Goal: Task Accomplishment & Management: Manage account settings

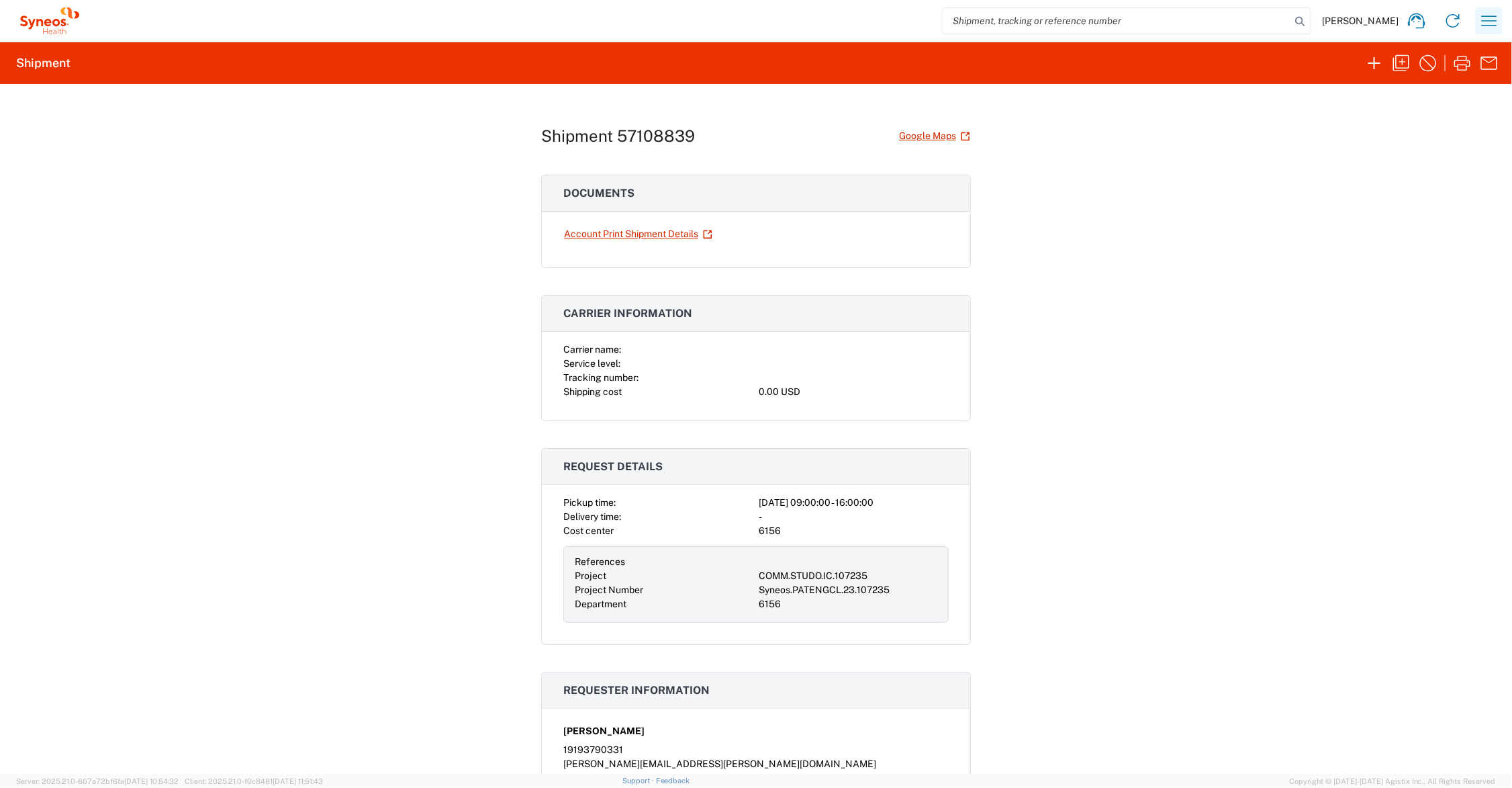
click at [1485, 21] on icon "button" at bounding box center [1489, 20] width 15 height 10
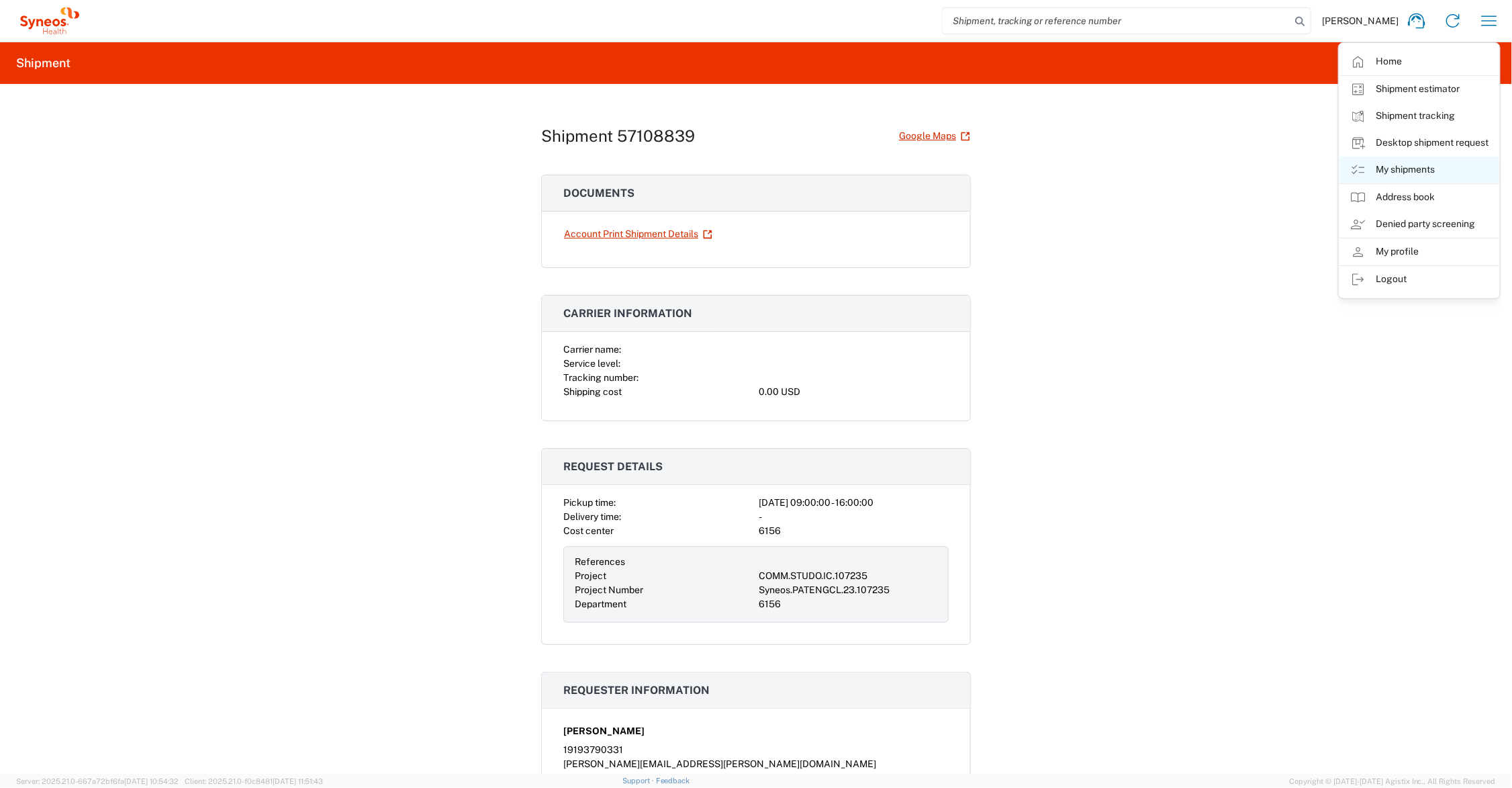
click at [1417, 169] on link "My shipments" at bounding box center [1419, 170] width 160 height 27
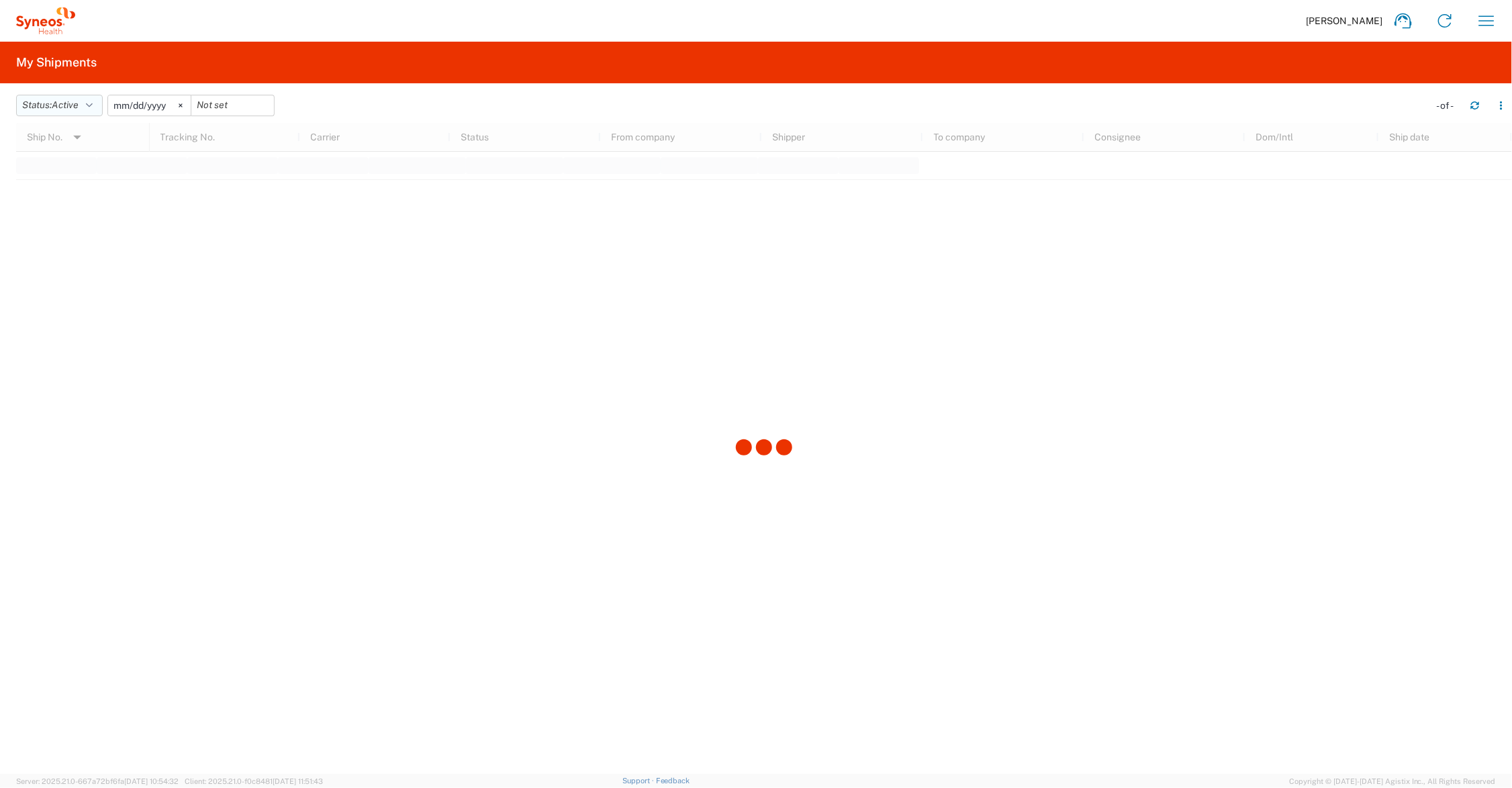
click at [89, 104] on button "Status: Active" at bounding box center [59, 106] width 87 height 21
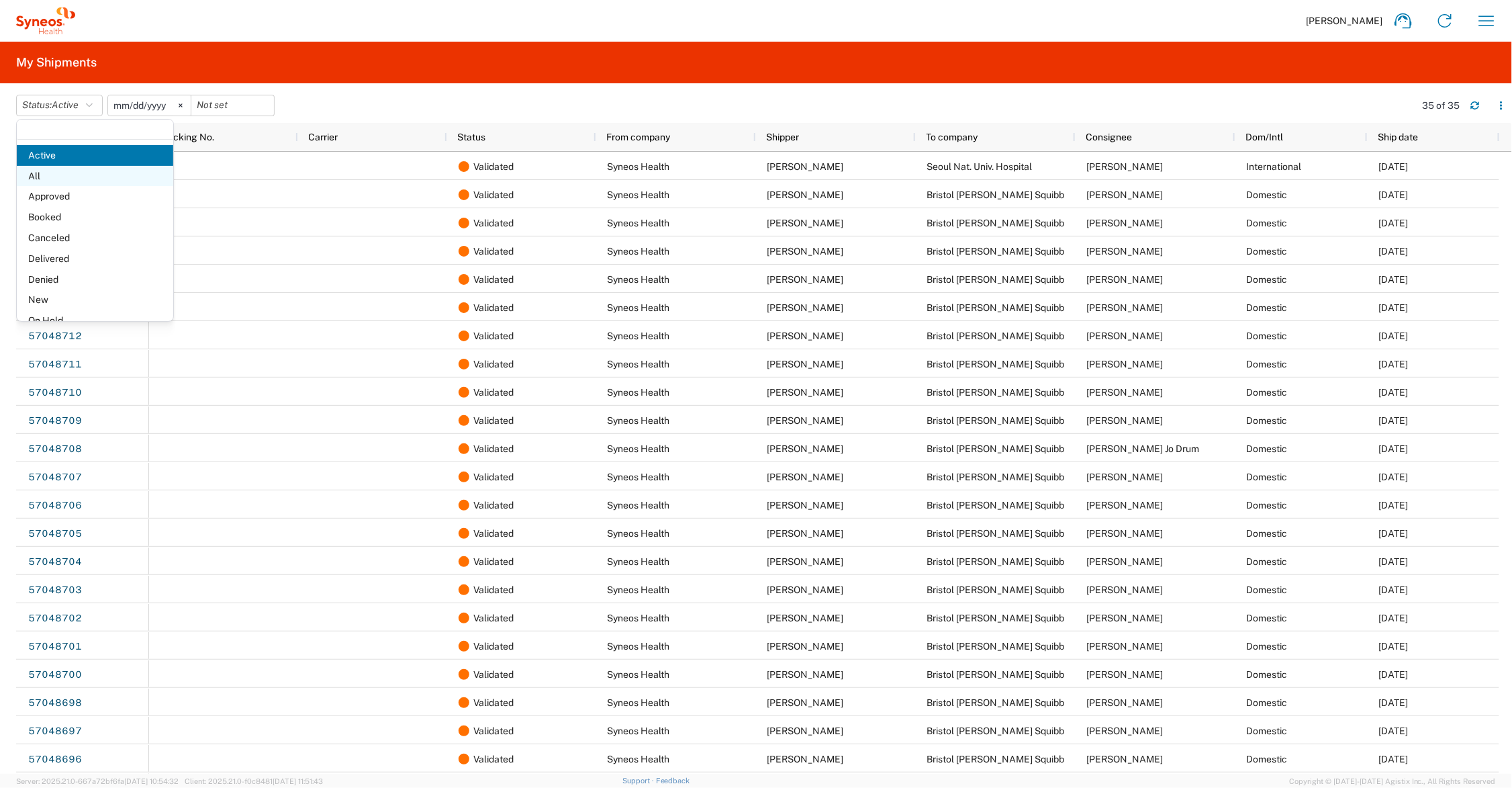
click at [75, 173] on span "All" at bounding box center [95, 175] width 156 height 21
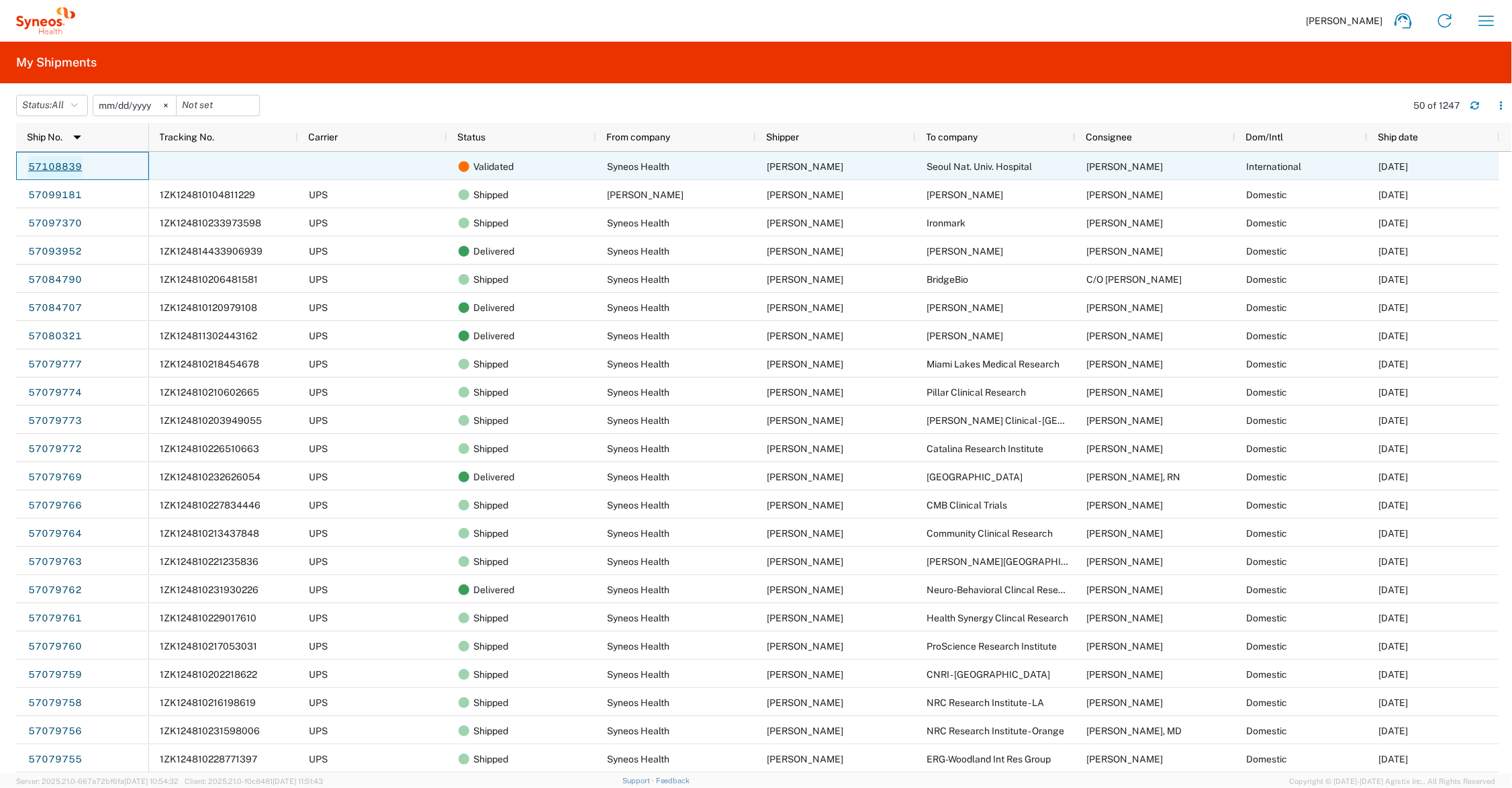
click at [64, 162] on link "57108839" at bounding box center [55, 167] width 55 height 21
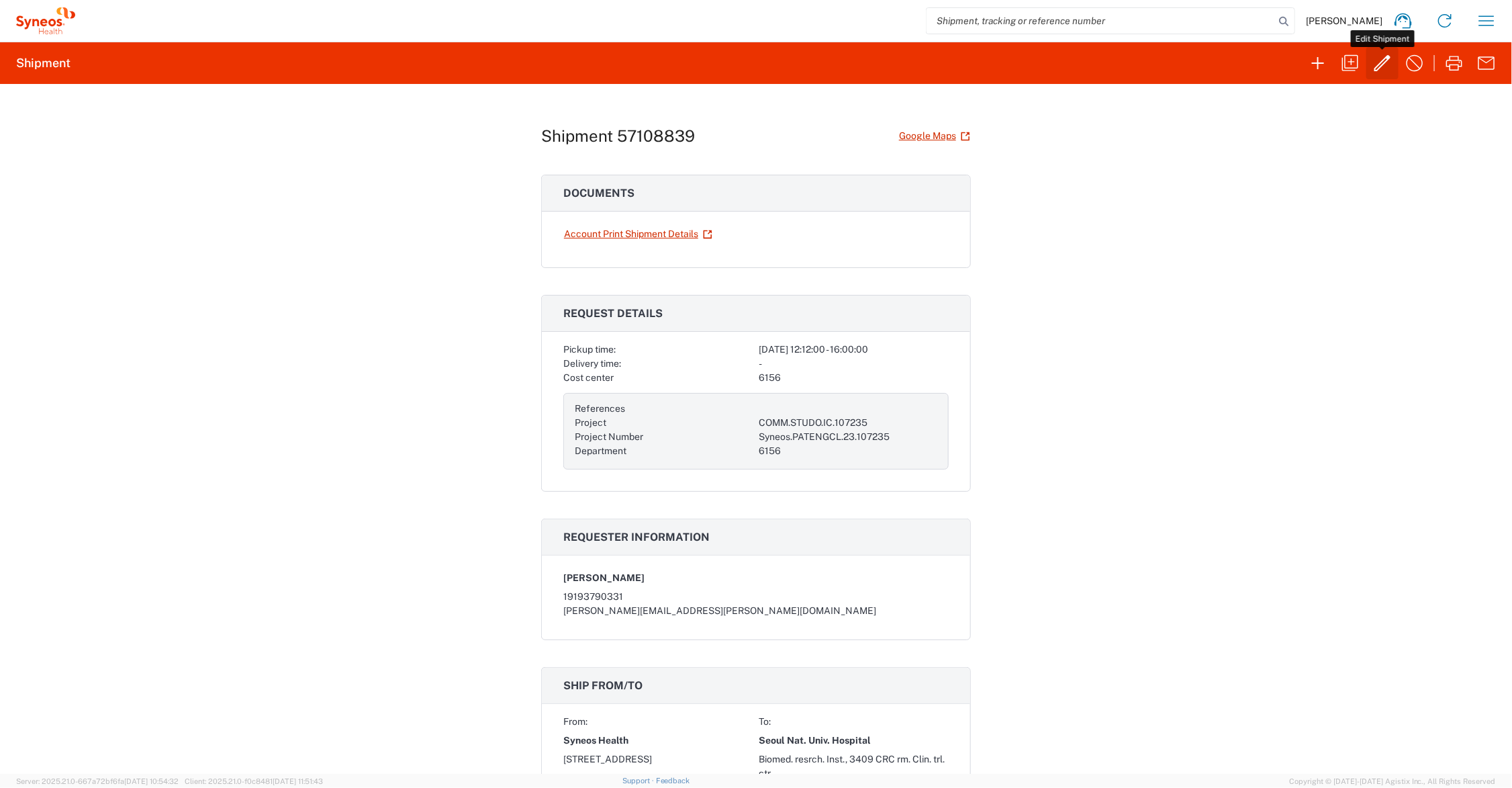
click at [1381, 61] on icon "button" at bounding box center [1382, 64] width 16 height 16
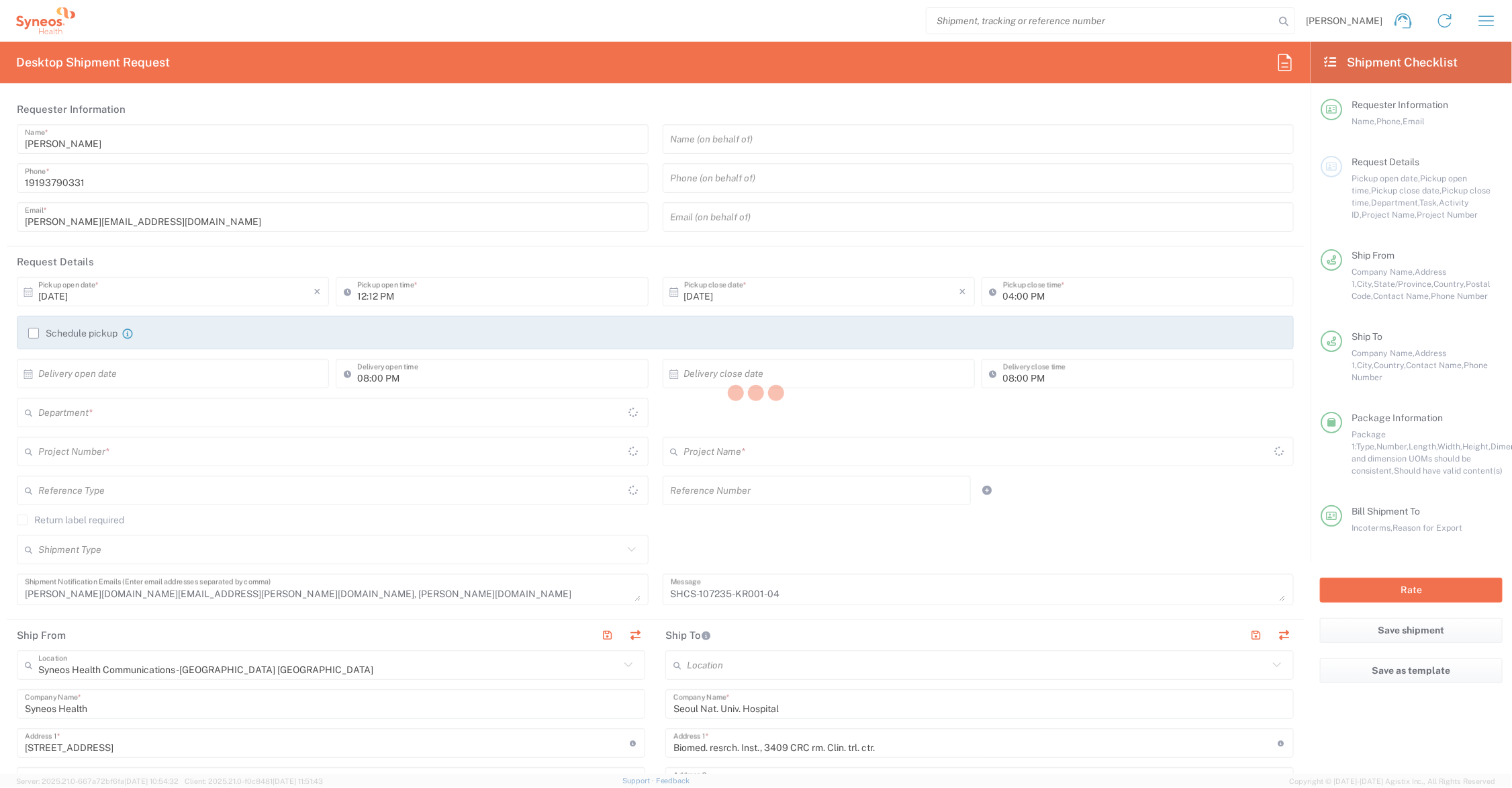
type input "[GEOGRAPHIC_DATA]"
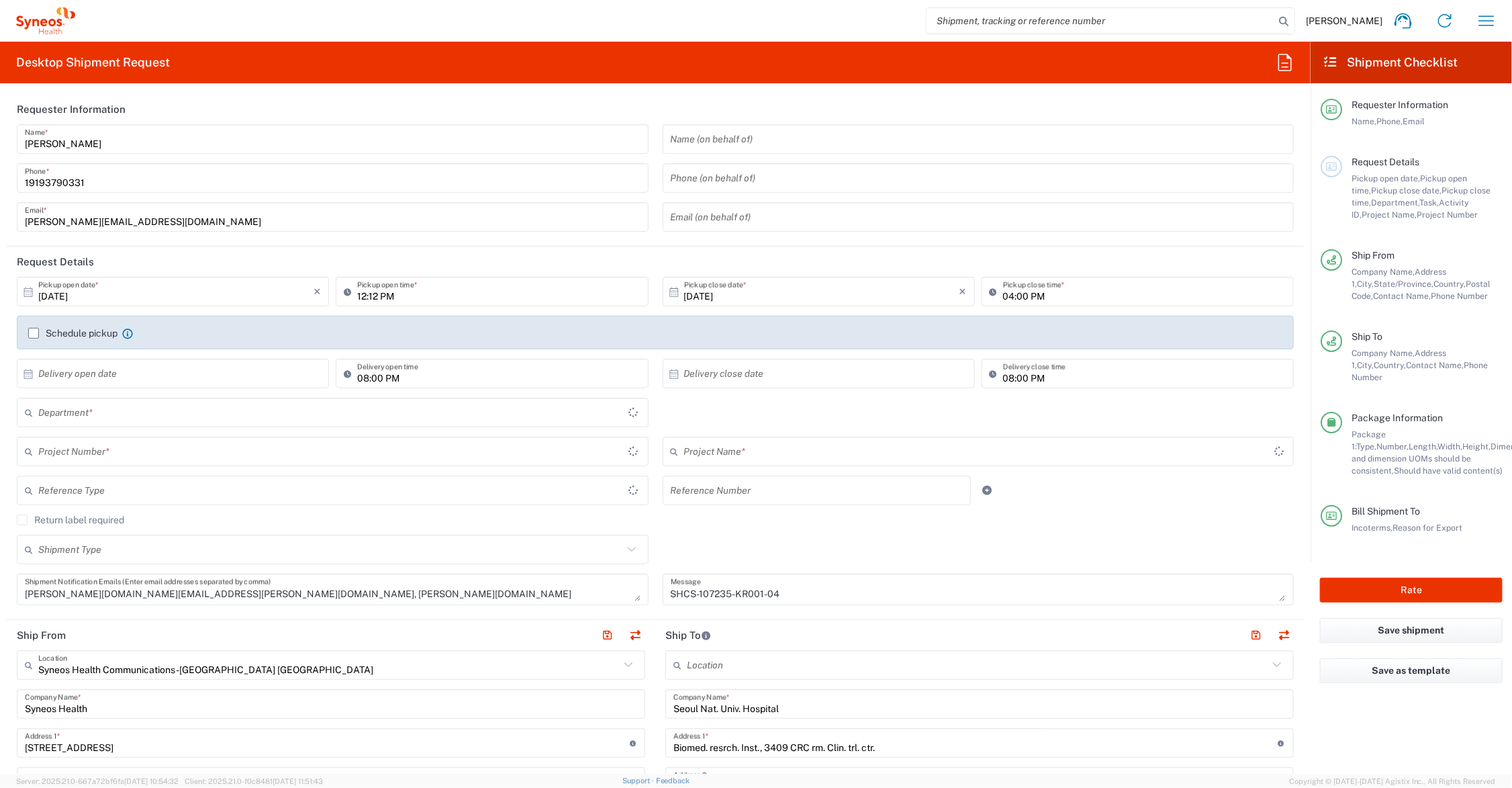
type input "COMM.STUDO.IC.107235"
type input "Your Packaging"
type input "[US_STATE]"
type input "Syneos.PATENGCL.23.107235"
type input "[GEOGRAPHIC_DATA]"
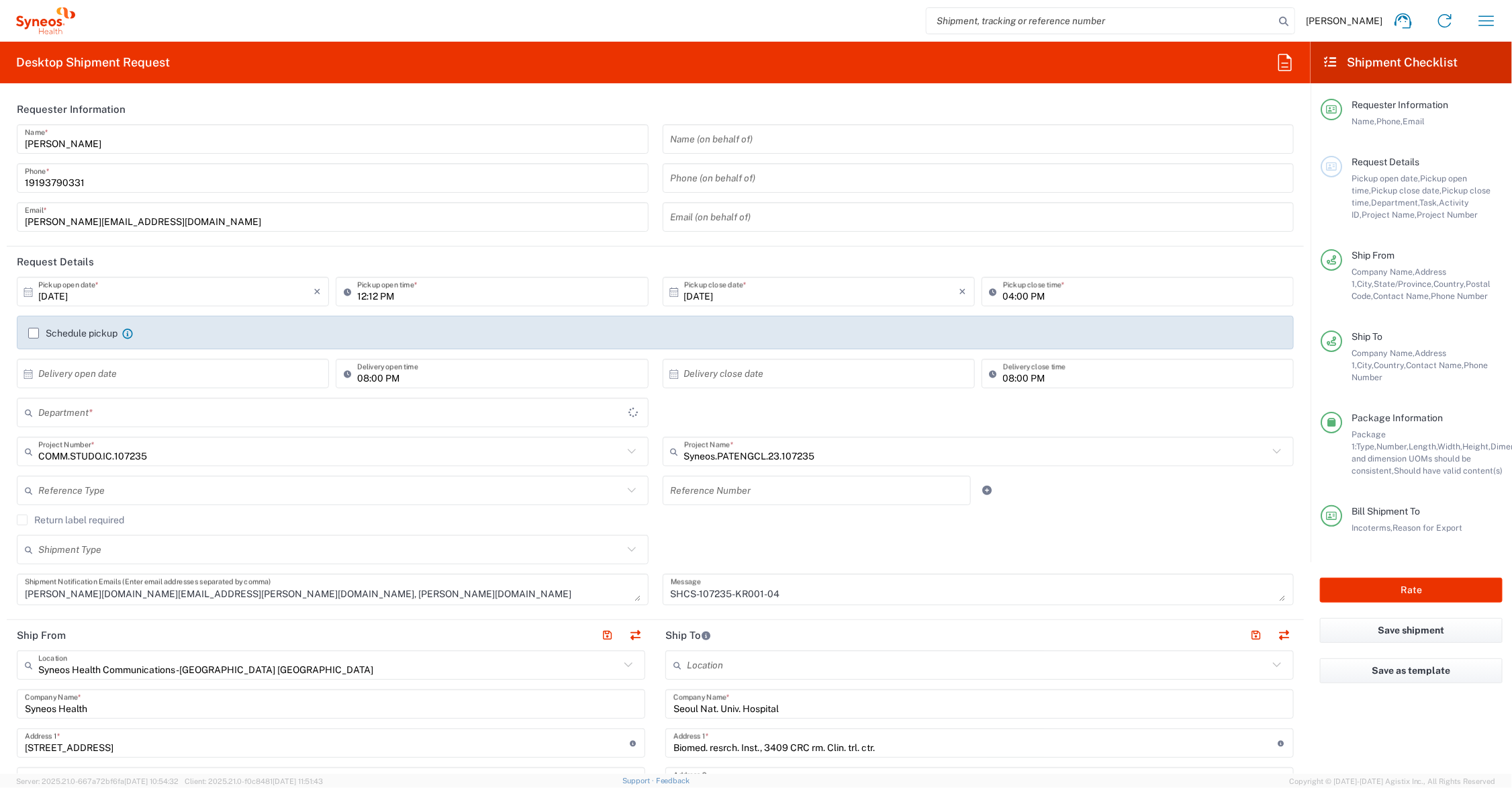
type input "Delivery Duty Paid"
type input "6156"
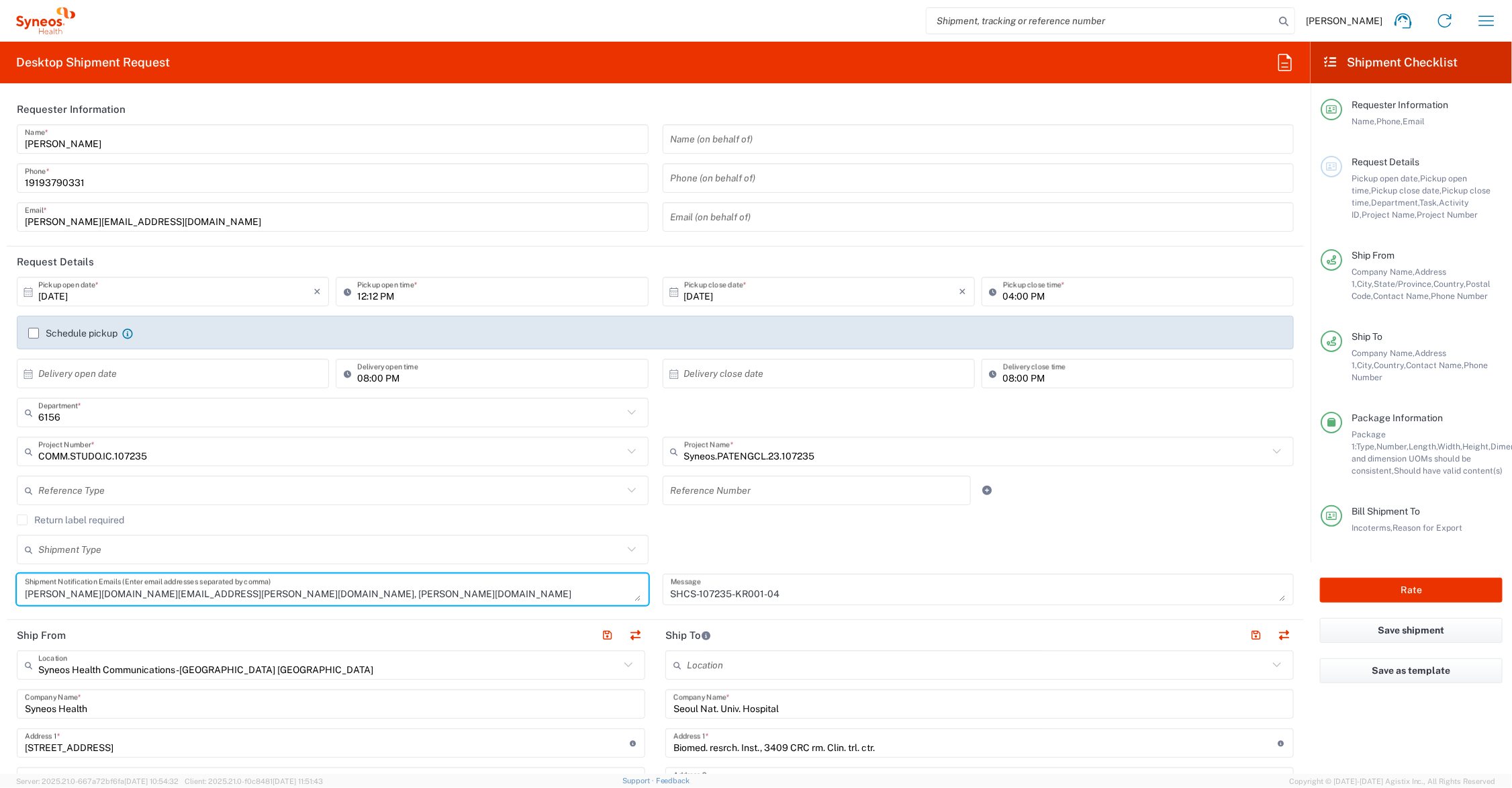
drag, startPoint x: 335, startPoint y: 593, endPoint x: 155, endPoint y: 597, distance: 180.0
click at [155, 597] on textarea "[PERSON_NAME][DOMAIN_NAME][EMAIL_ADDRESS][PERSON_NAME][DOMAIN_NAME], [PERSON_NA…" at bounding box center [333, 589] width 615 height 23
type textarea "[PERSON_NAME][DOMAIN_NAME][EMAIL_ADDRESS][PERSON_NAME][DOMAIN_NAME]"
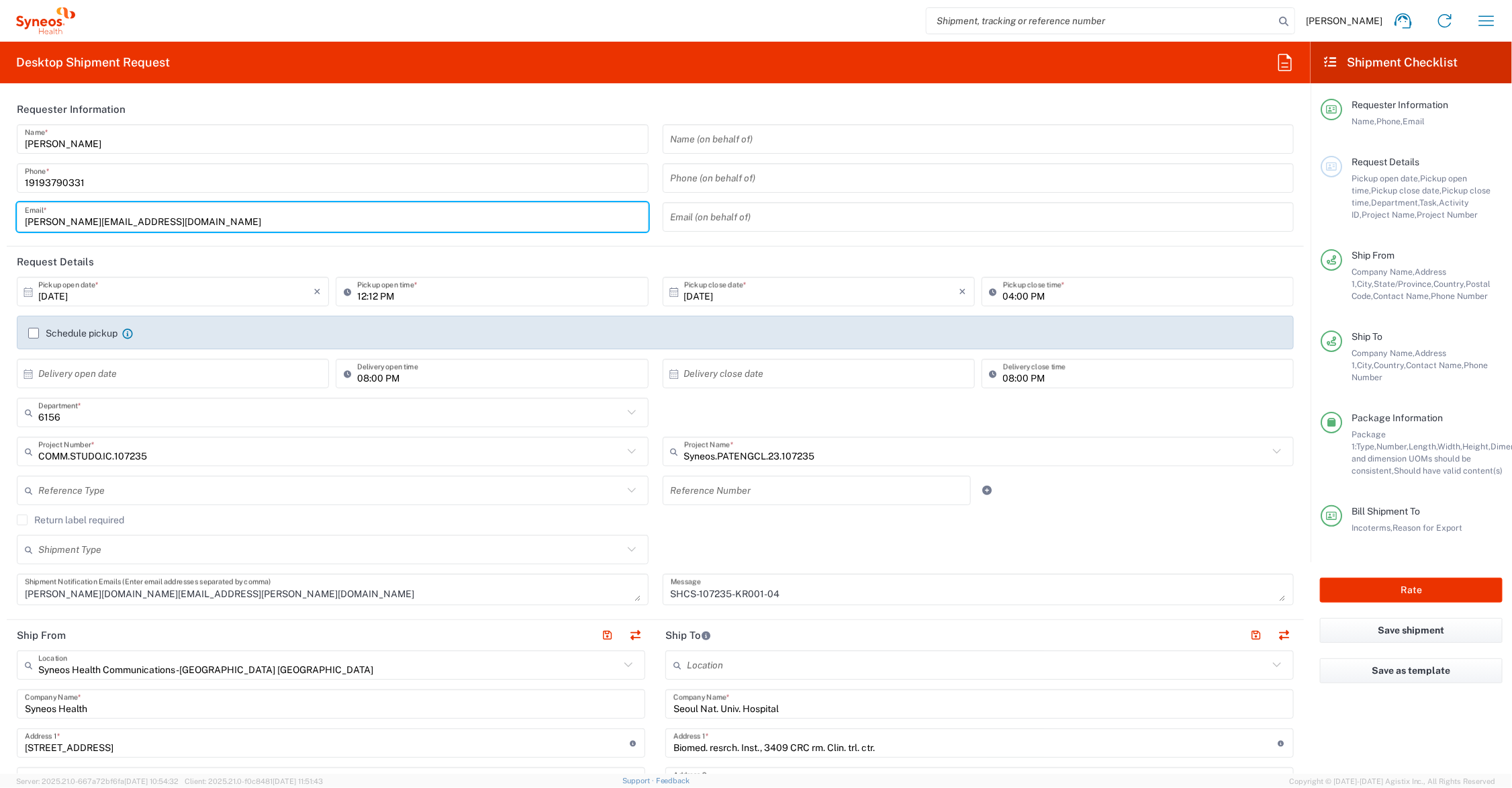
drag, startPoint x: 88, startPoint y: 219, endPoint x: 24, endPoint y: 218, distance: 64.0
click at [25, 218] on input "[PERSON_NAME][EMAIL_ADDRESS][DOMAIN_NAME]" at bounding box center [333, 217] width 615 height 23
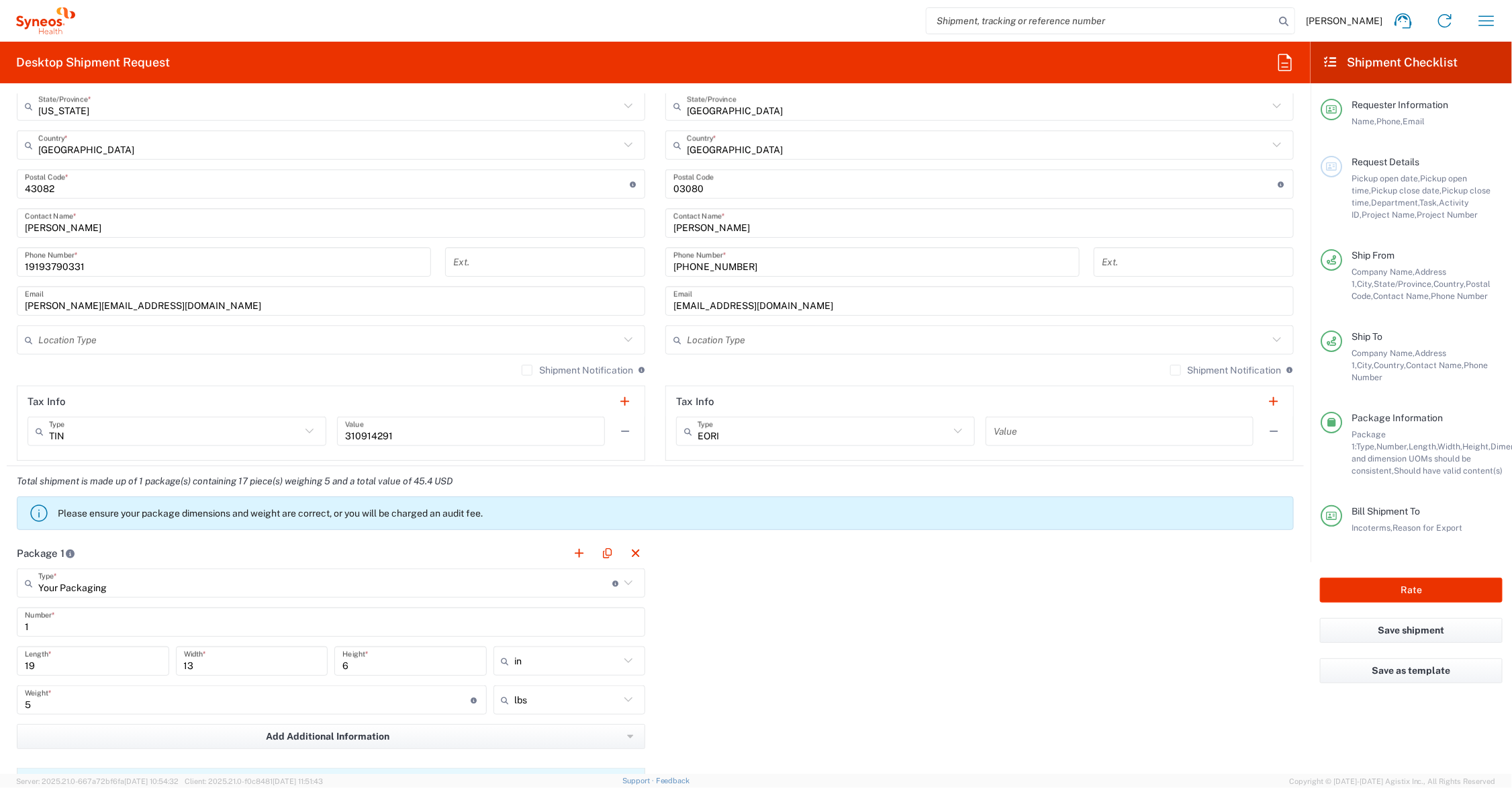
scroll to position [250, 0]
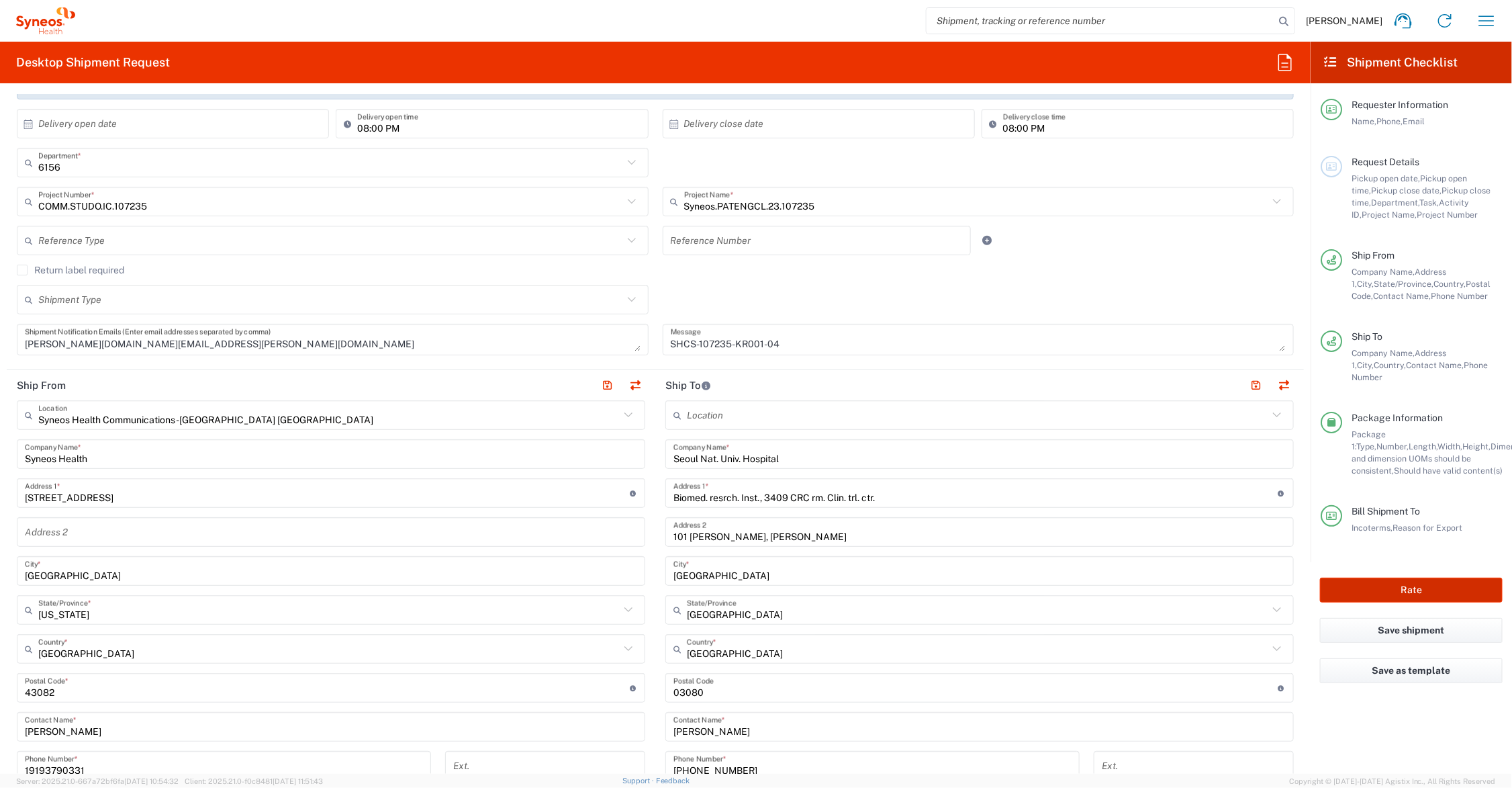
type input "[PERSON_NAME][EMAIL_ADDRESS][PERSON_NAME][DOMAIN_NAME]"
click at [1377, 578] on button "Rate" at bounding box center [1411, 590] width 182 height 25
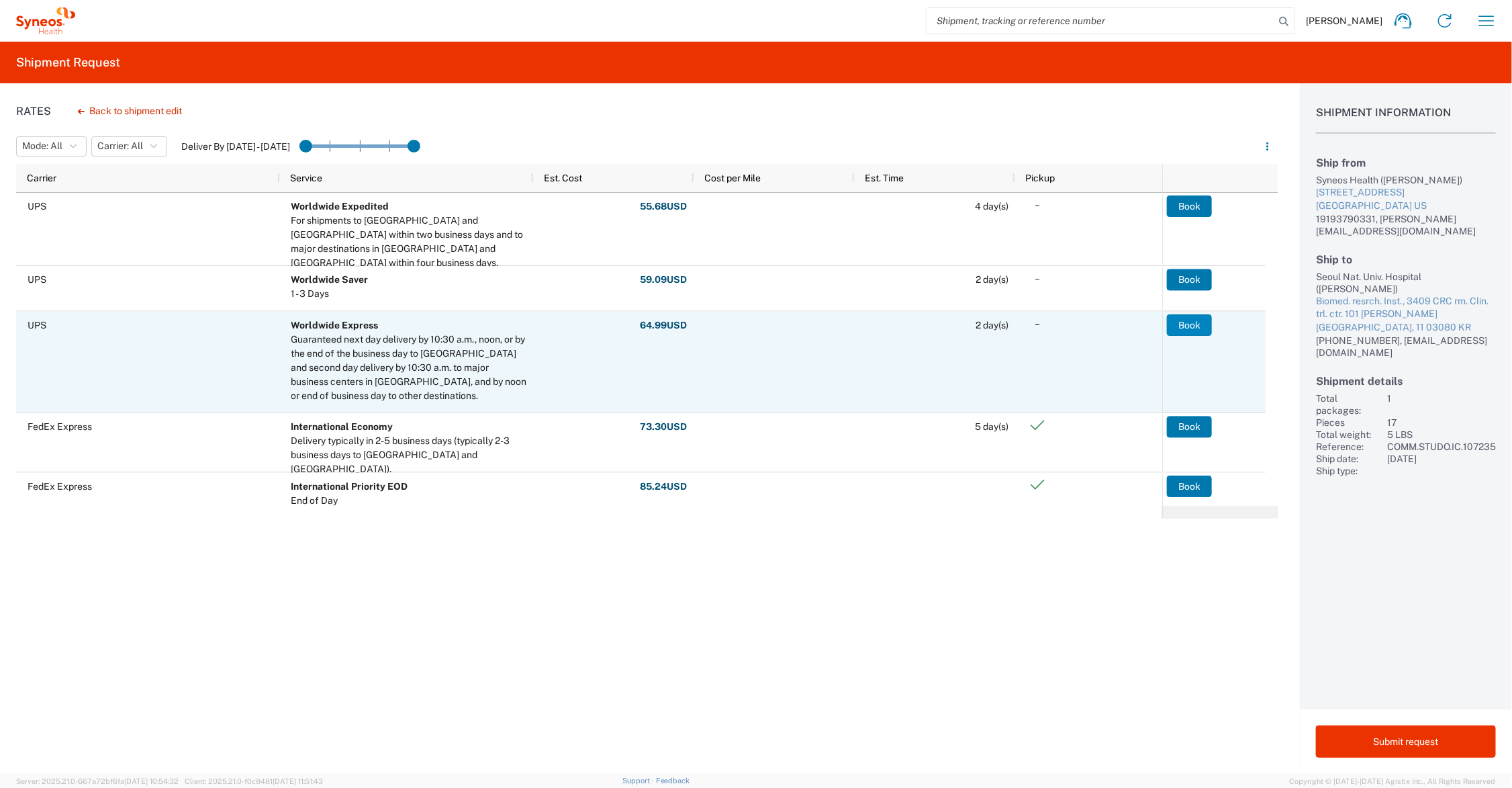
click at [1192, 323] on button "Book" at bounding box center [1189, 325] width 45 height 21
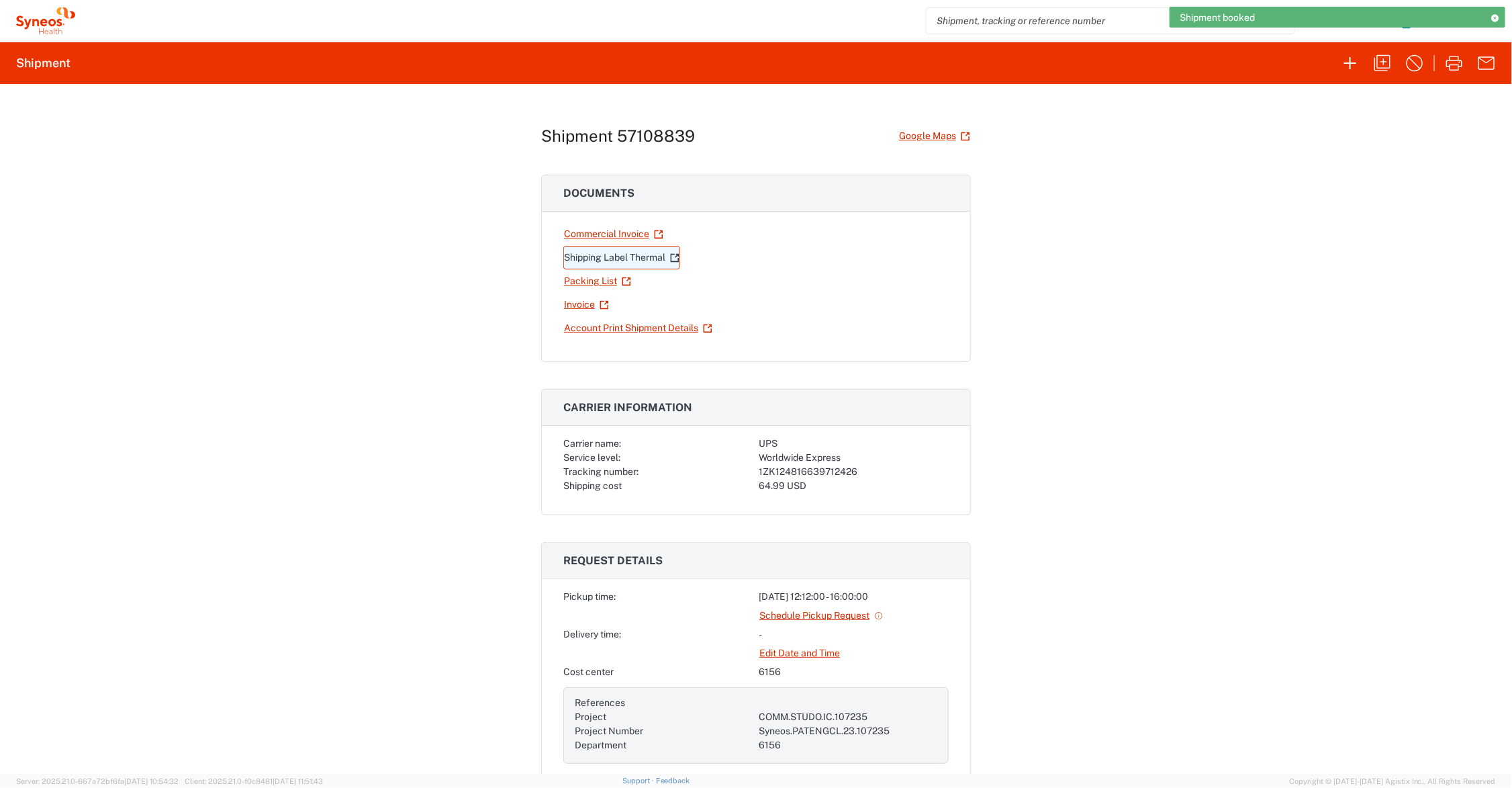
click at [612, 254] on link "Shipping Label Thermal" at bounding box center [621, 258] width 117 height 23
click at [618, 233] on link "Commercial Invoice" at bounding box center [613, 233] width 101 height 23
